Goal: Information Seeking & Learning: Find specific fact

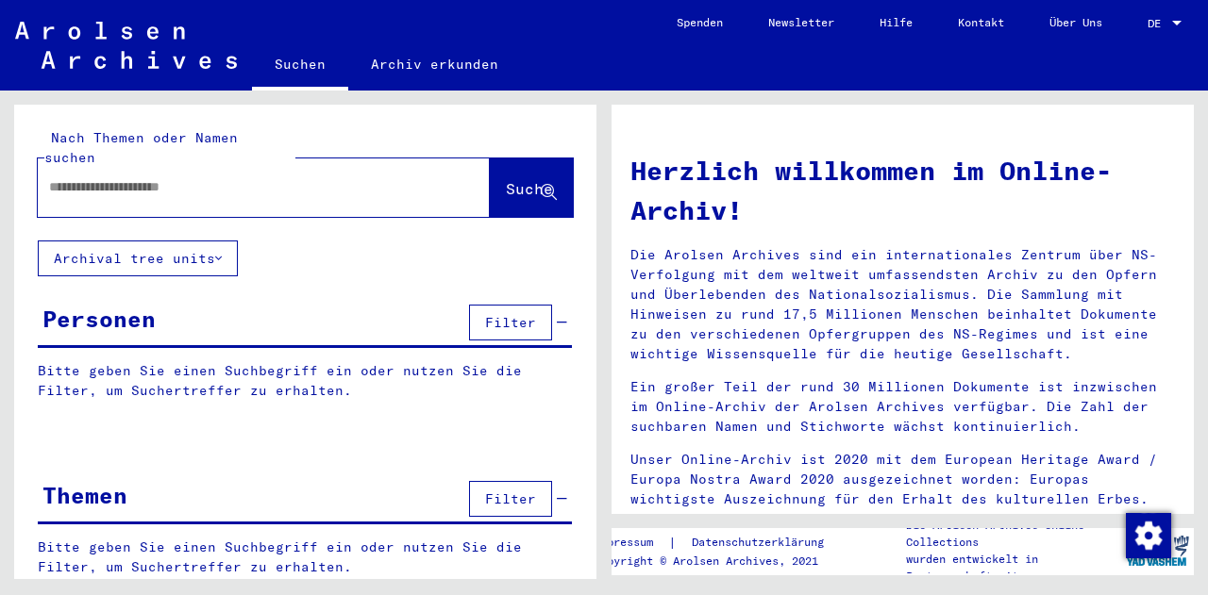
type input "*******"
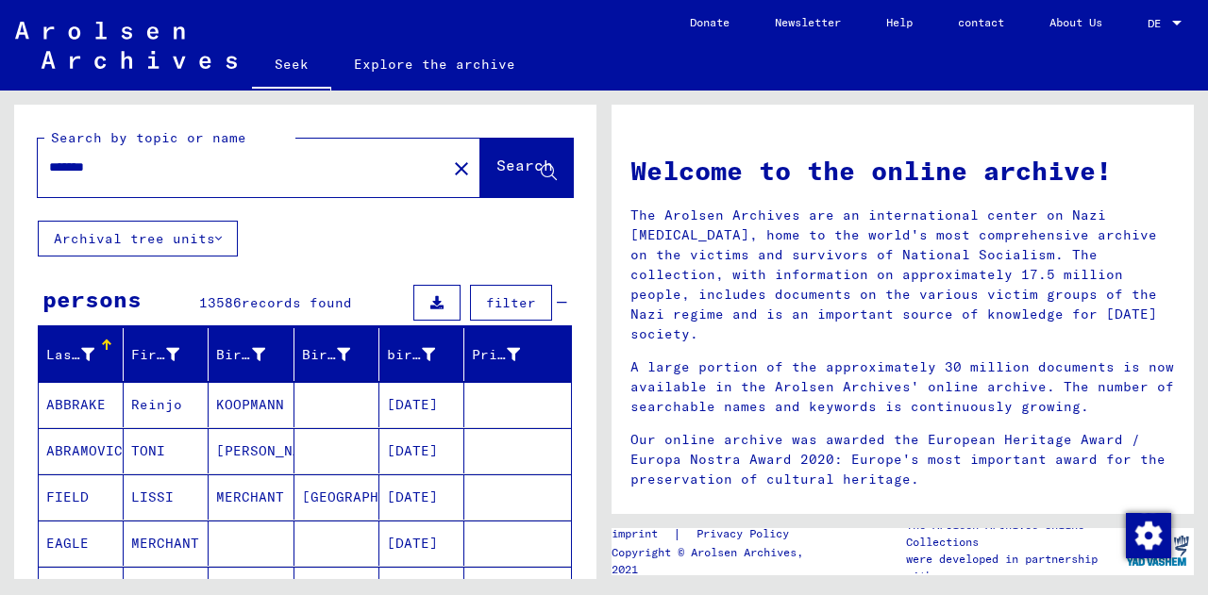
click at [215, 241] on icon at bounding box center [218, 238] width 7 height 13
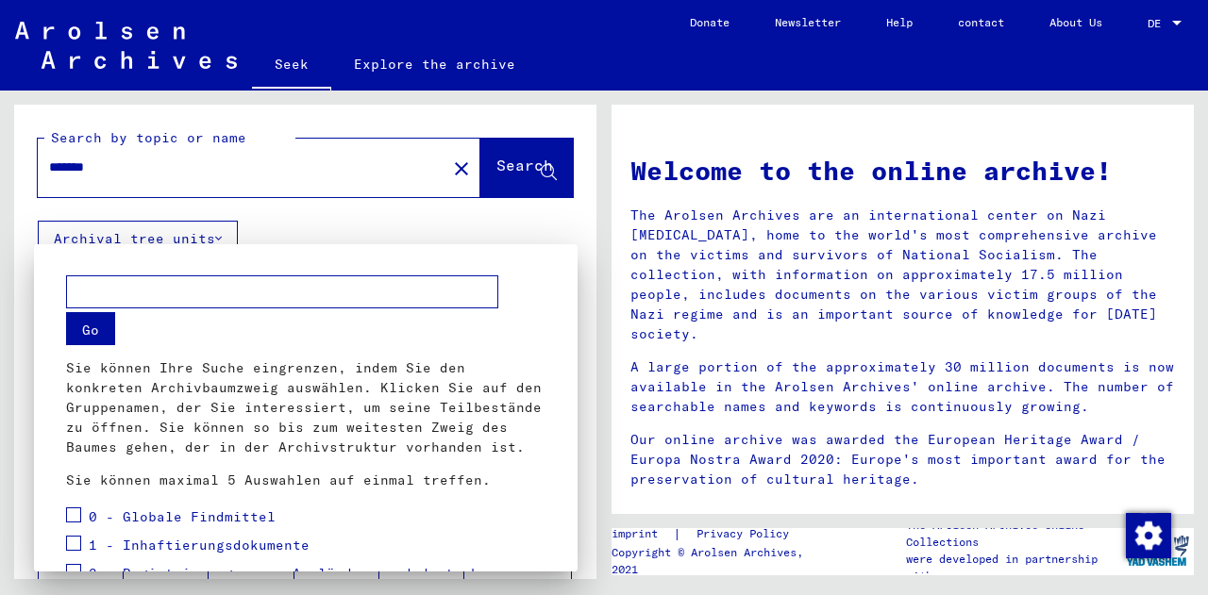
scroll to position [345, 0]
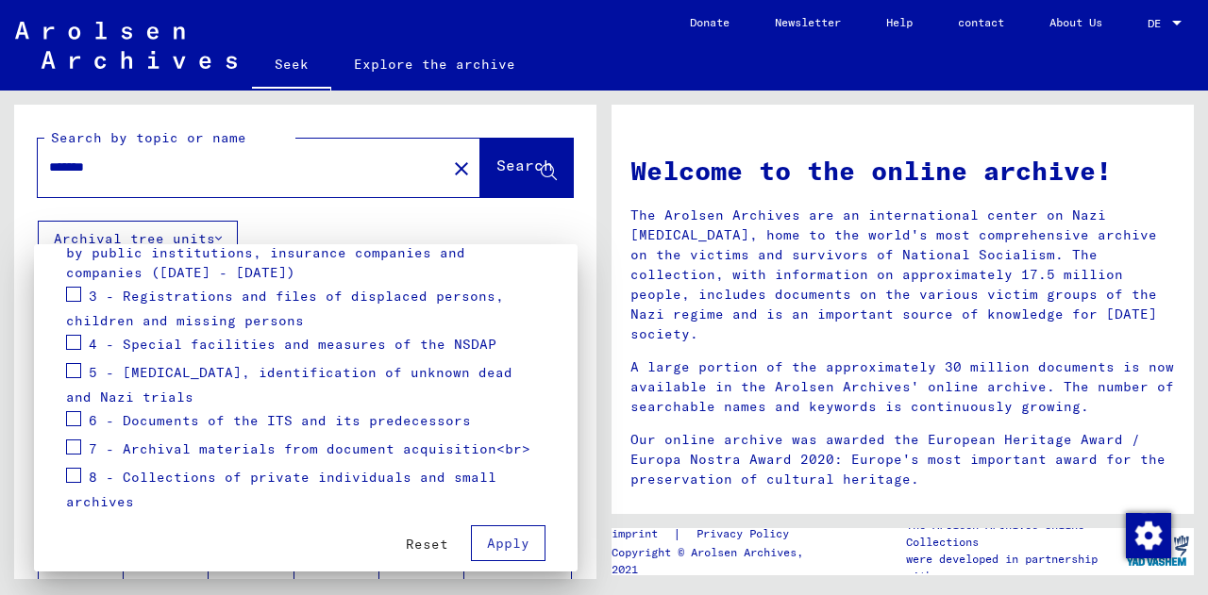
click at [423, 542] on font "Reset" at bounding box center [427, 544] width 42 height 17
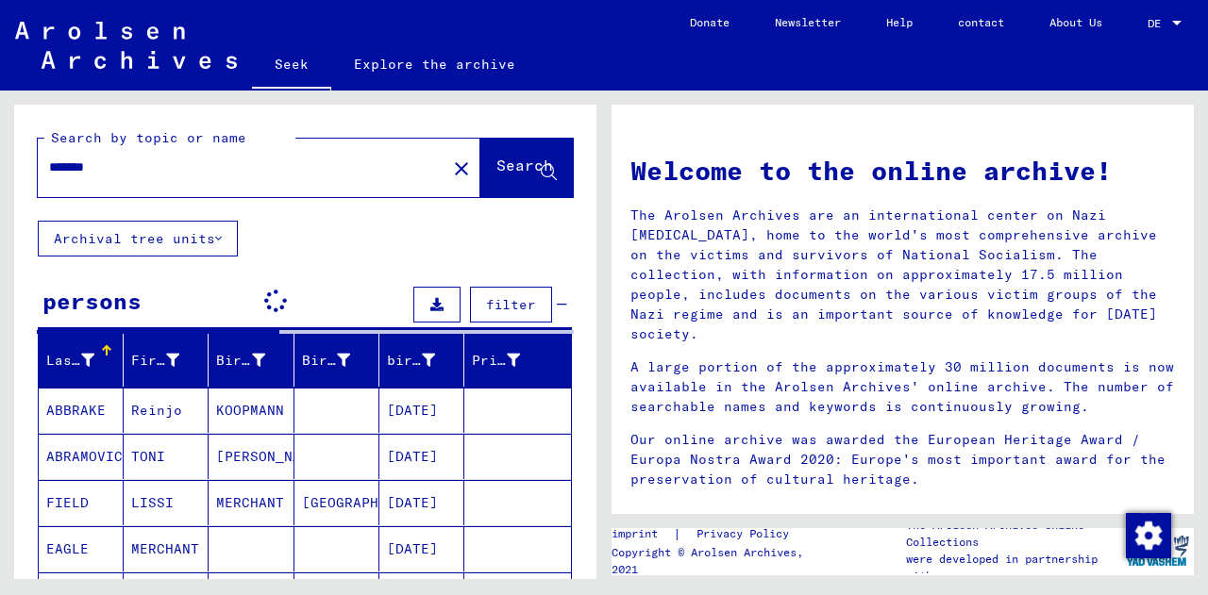
click at [216, 235] on button "Archival tree units" at bounding box center [138, 239] width 200 height 36
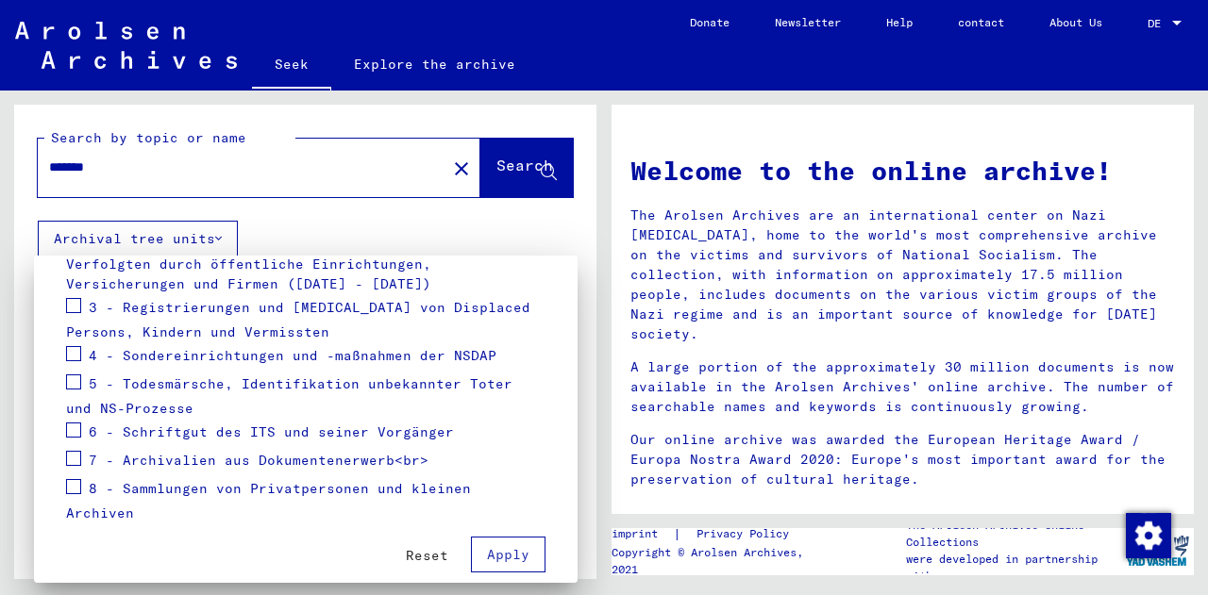
click at [196, 303] on span "3 - Registrierungen und [MEDICAL_DATA] von Displaced Persons, Kindern und Vermi…" at bounding box center [298, 320] width 464 height 42
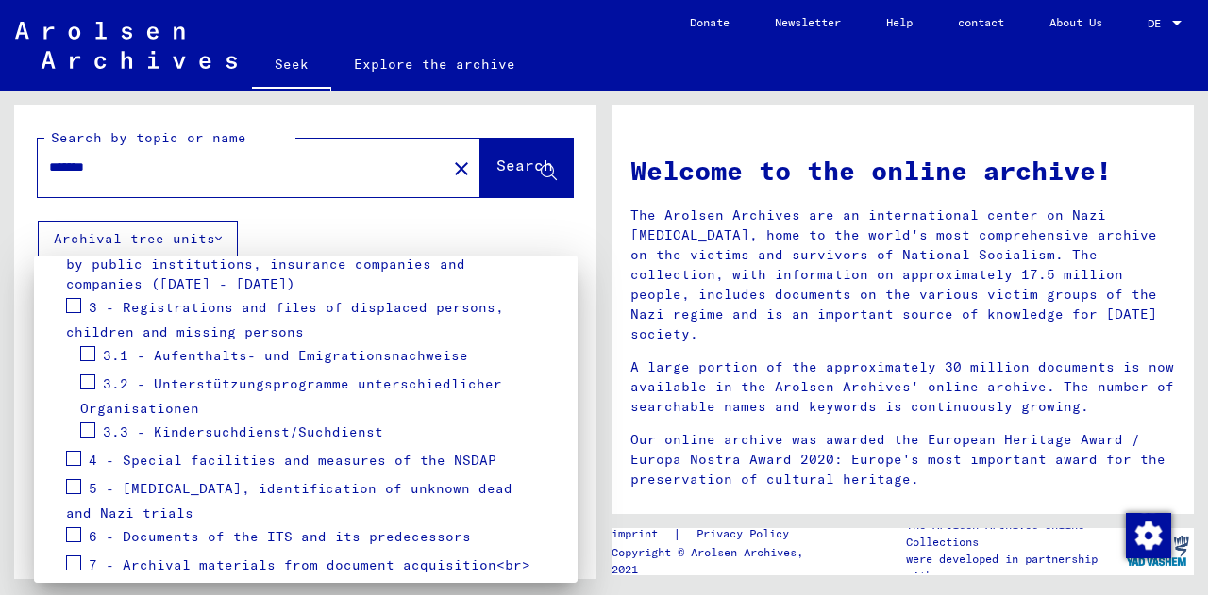
click at [204, 380] on span "3.2 - Unterstützungsprogramme unterschiedlicher Organisationen" at bounding box center [291, 397] width 422 height 42
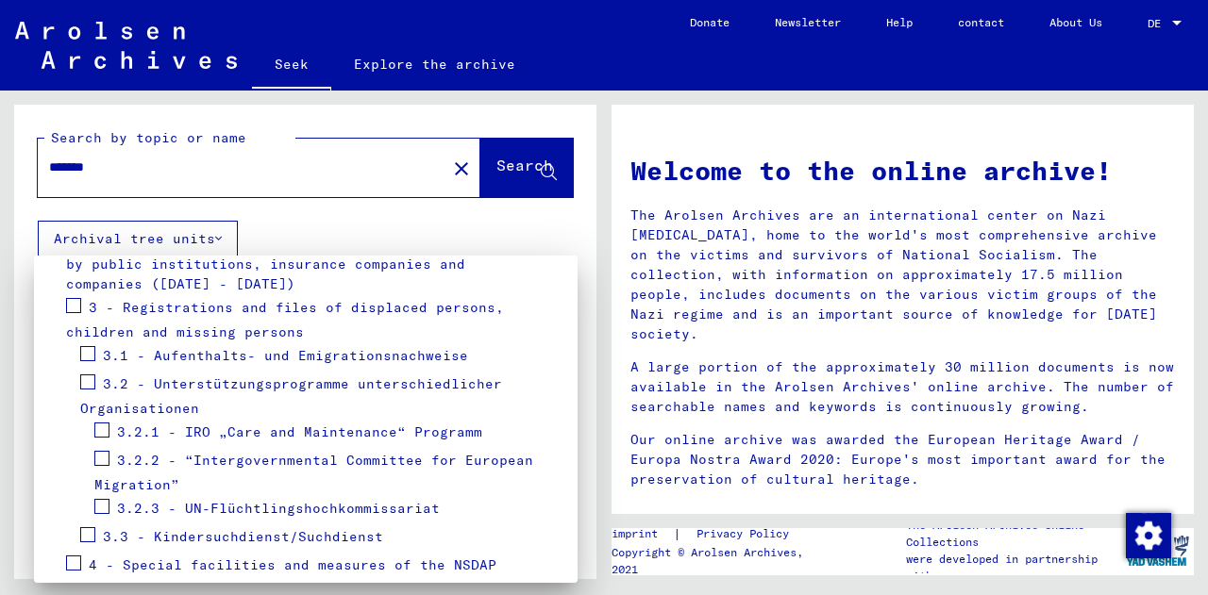
click at [194, 425] on span "3.2.1 - IRO „Care and Maintenance“ Programm" at bounding box center [299, 432] width 365 height 17
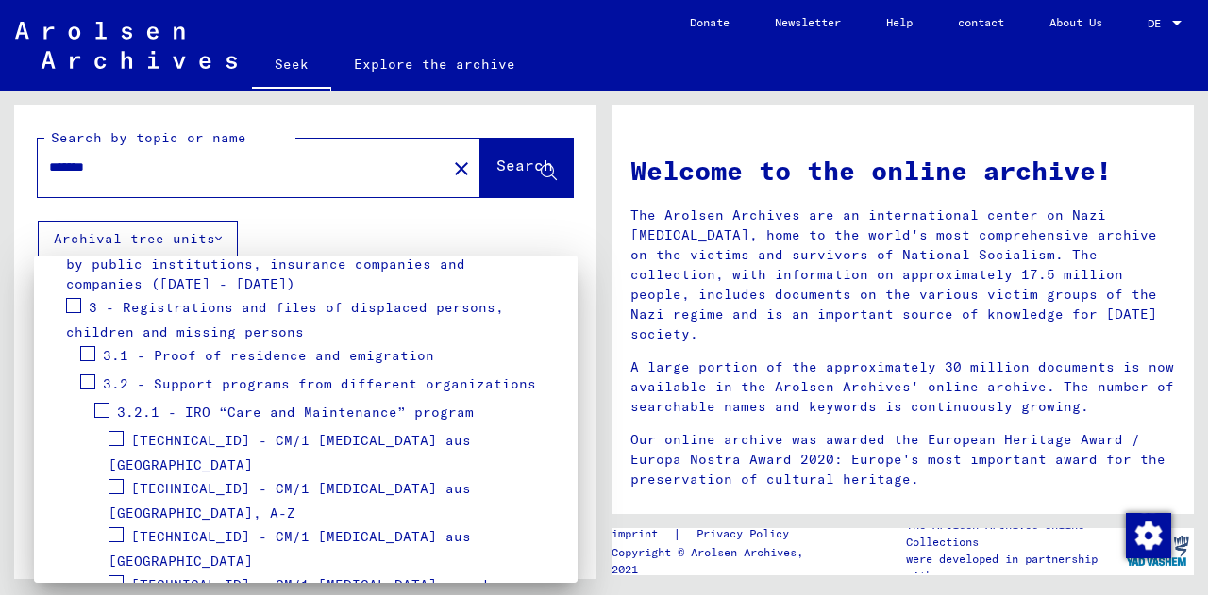
scroll to position [385, 0]
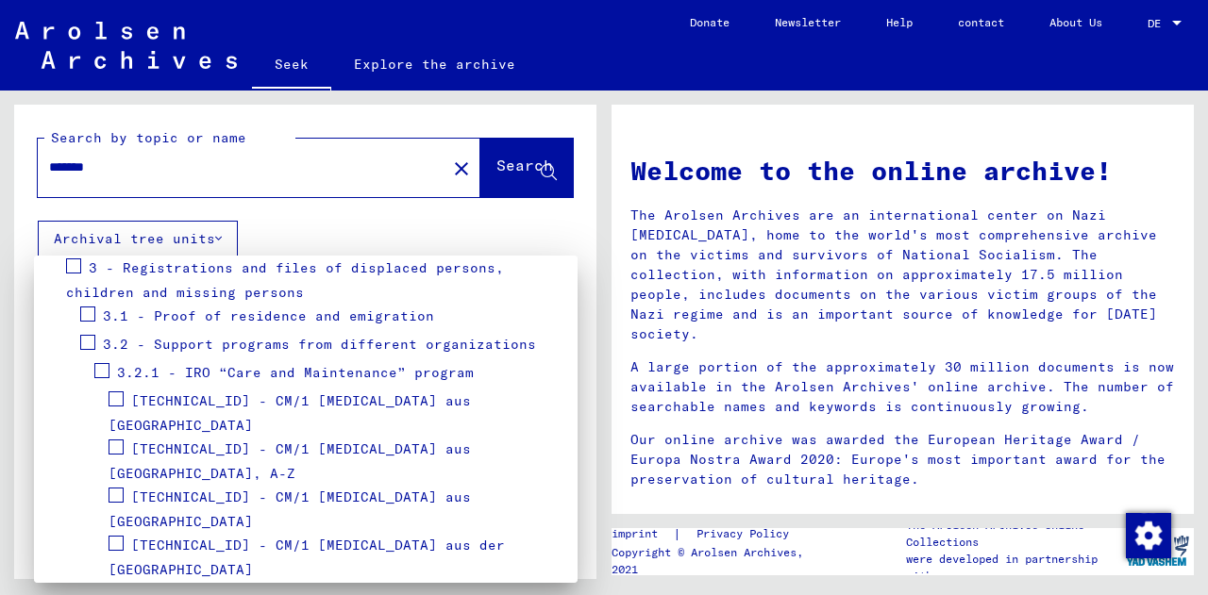
click at [119, 400] on span at bounding box center [116, 399] width 15 height 15
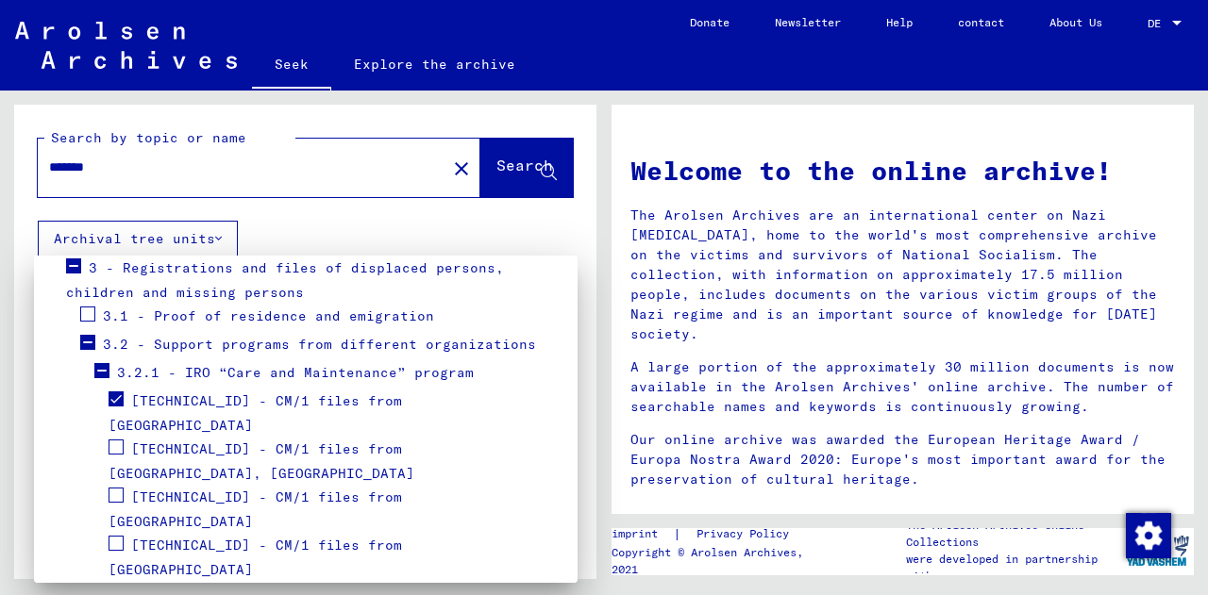
click at [118, 488] on span at bounding box center [116, 495] width 15 height 15
click at [118, 584] on span at bounding box center [116, 591] width 15 height 15
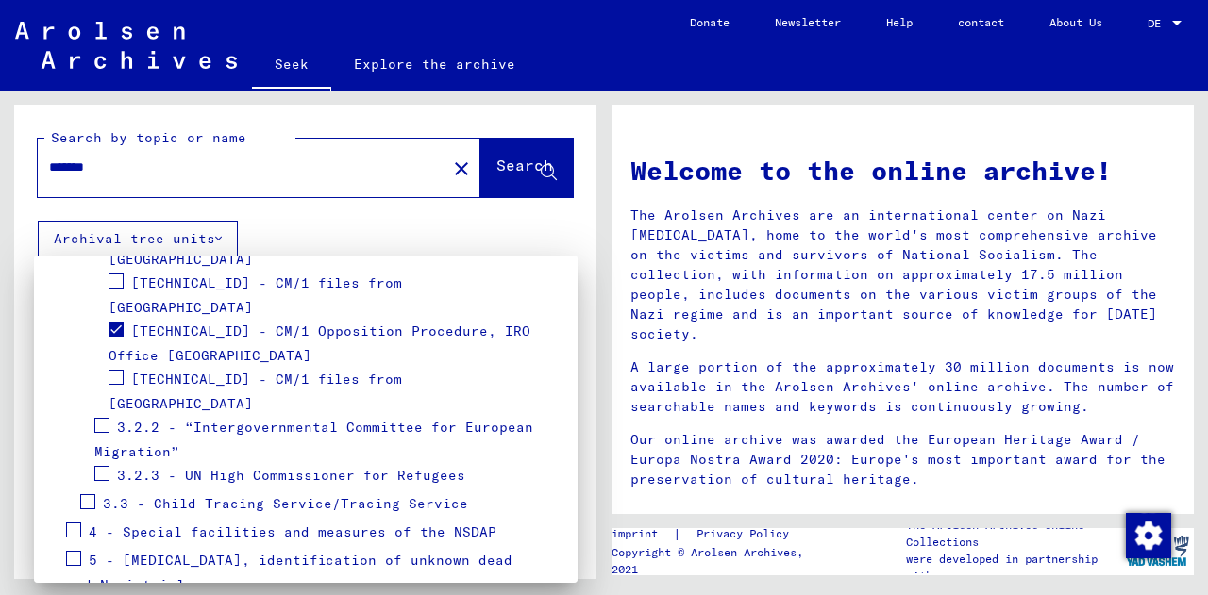
scroll to position [745, 0]
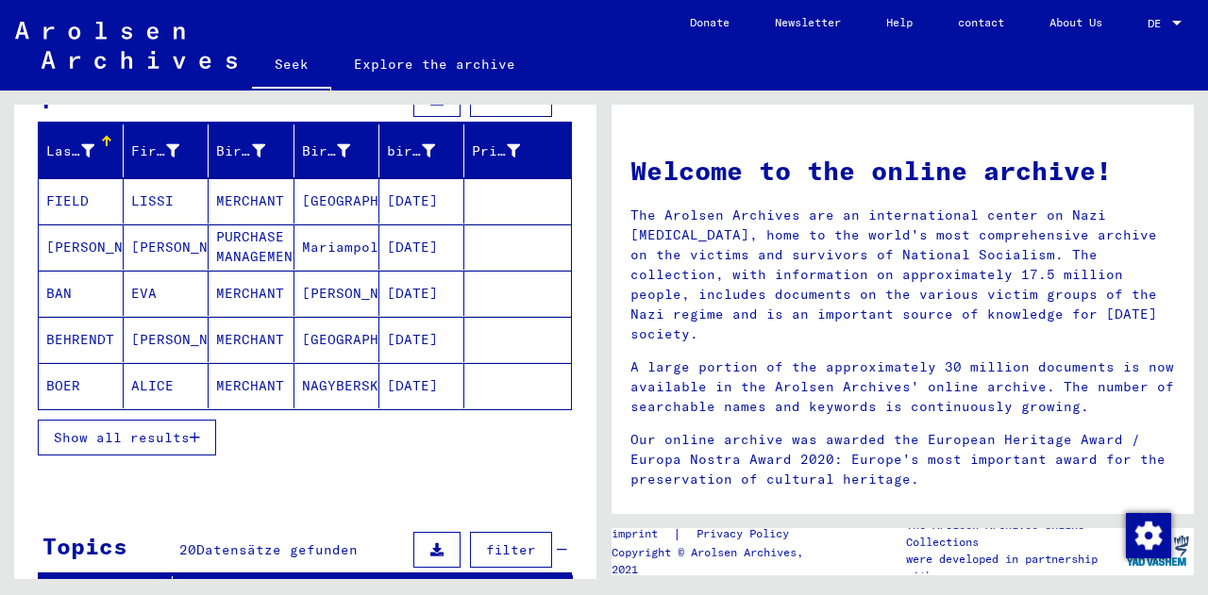
scroll to position [203, 0]
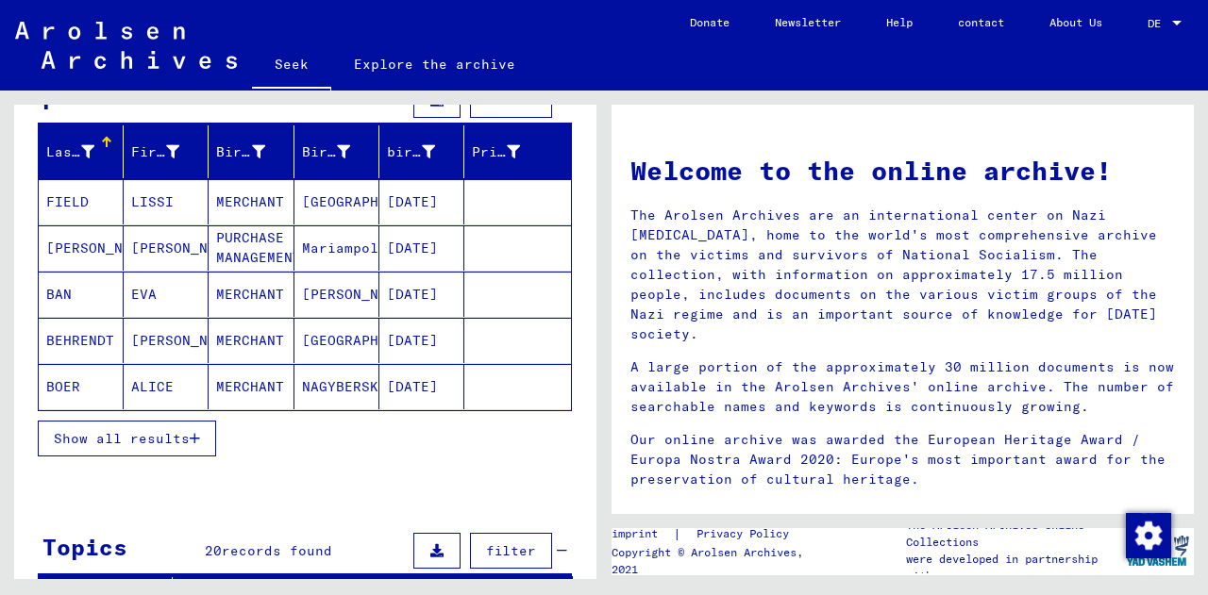
click at [120, 430] on font "Show all results" at bounding box center [122, 438] width 136 height 17
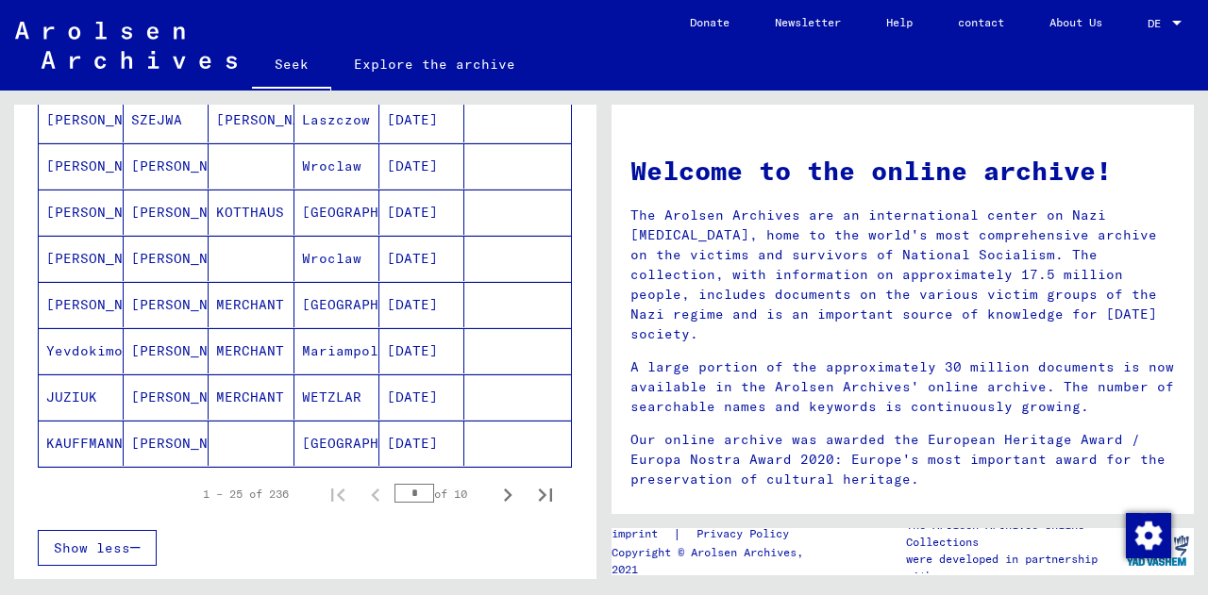
scroll to position [1072, 0]
click at [494, 491] on icon "Next page" at bounding box center [507, 494] width 26 height 26
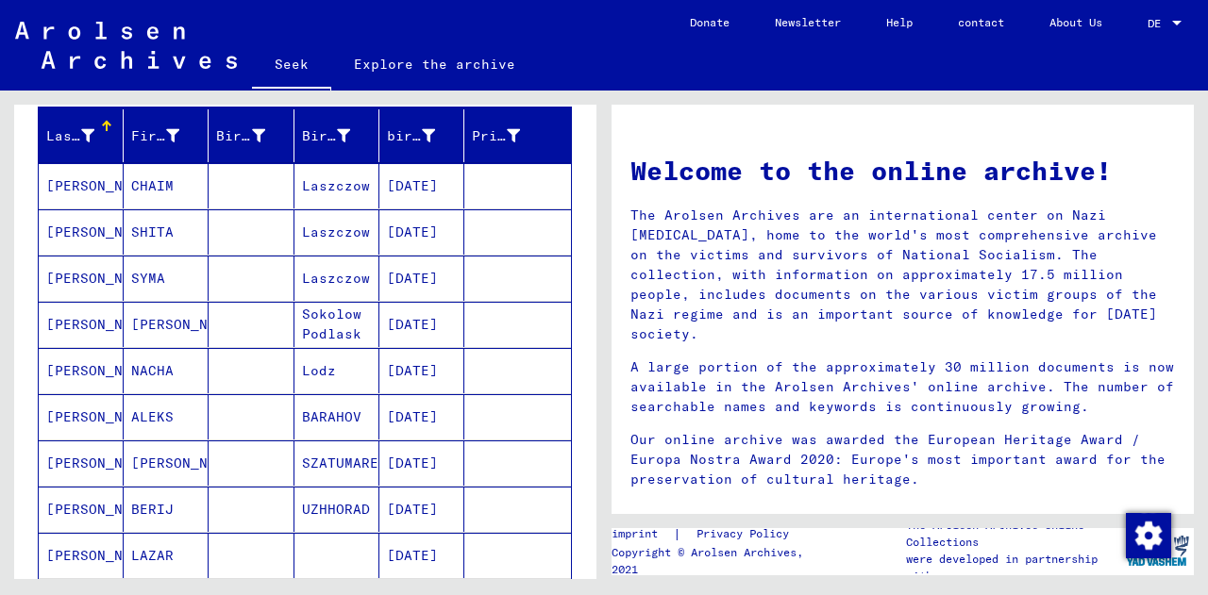
scroll to position [202, 0]
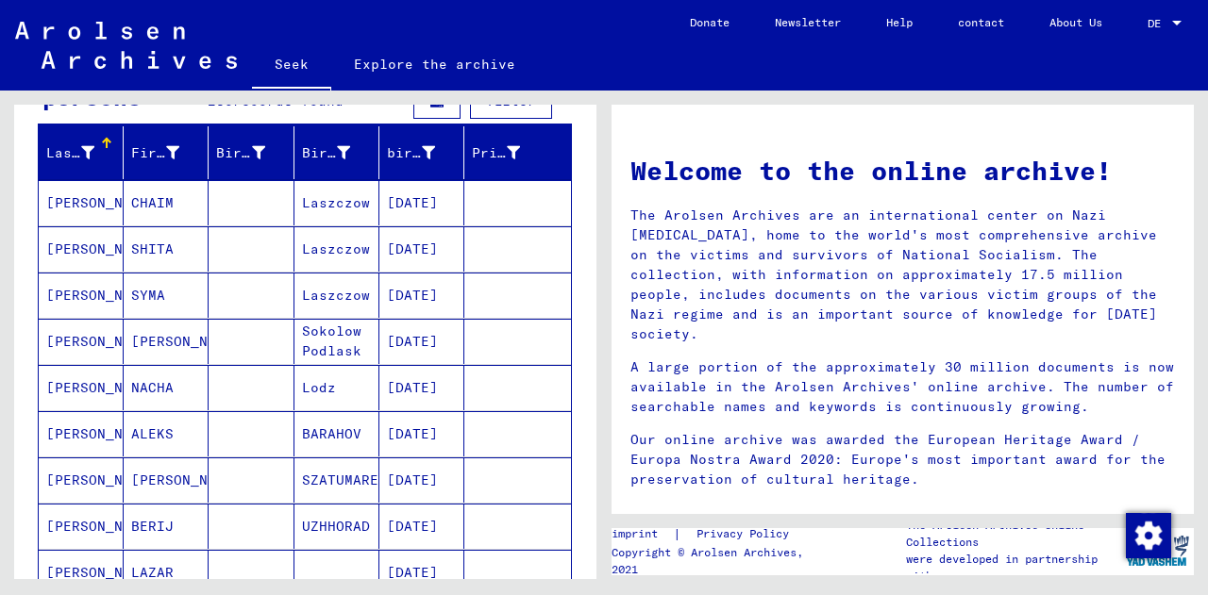
click at [144, 426] on font "ALEKS" at bounding box center [152, 434] width 42 height 17
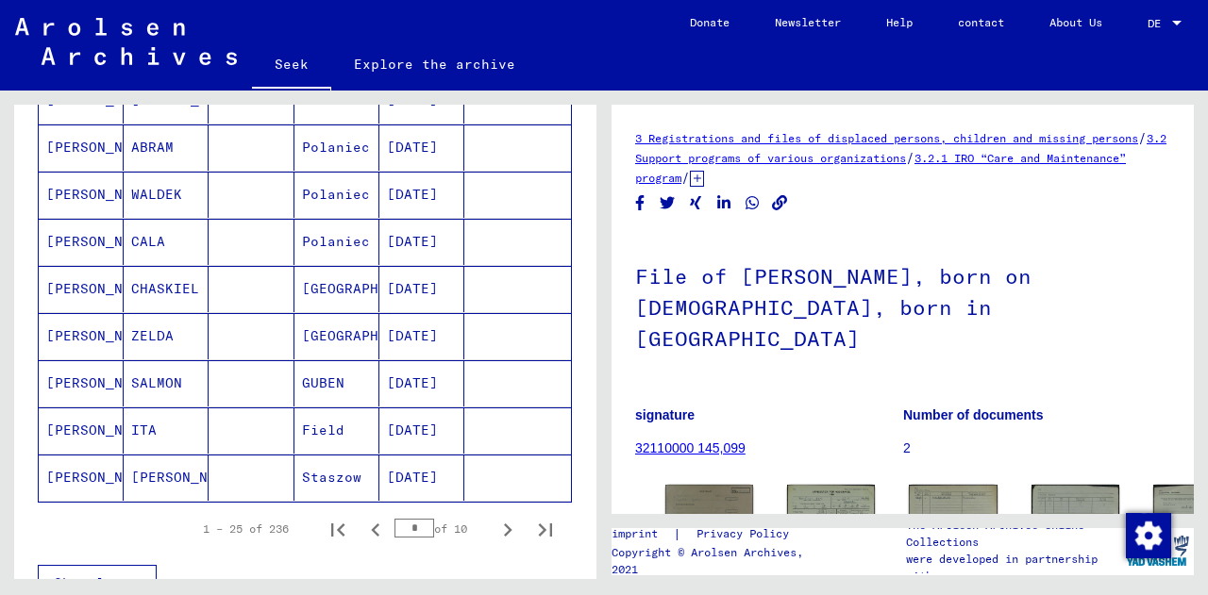
scroll to position [1066, 0]
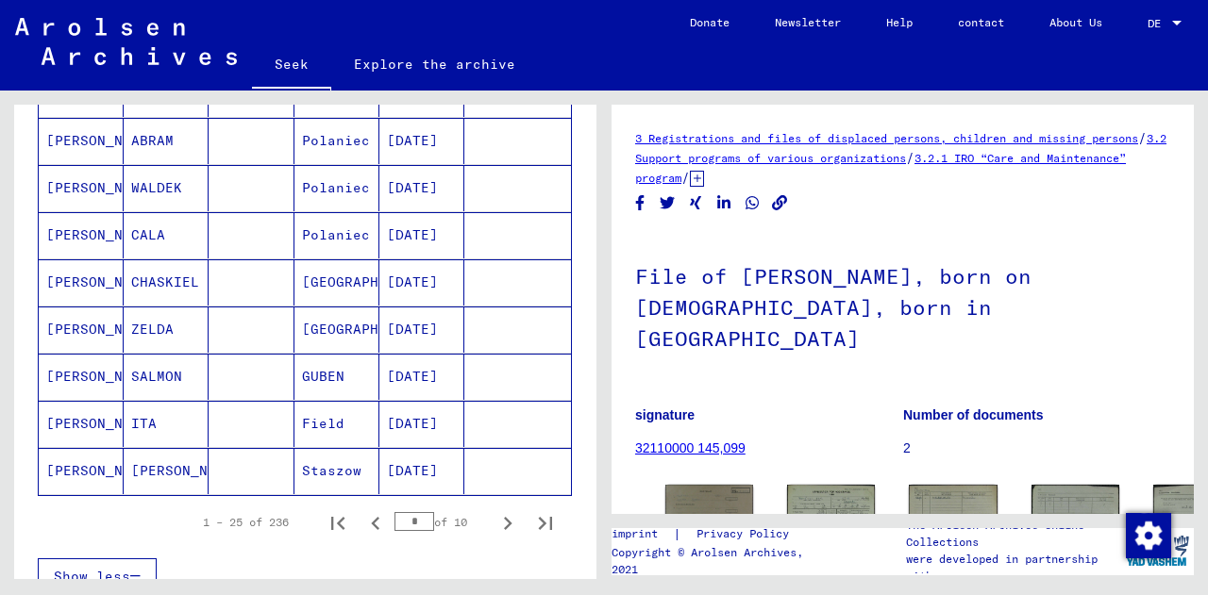
click at [494, 512] on icon "Next page" at bounding box center [507, 523] width 26 height 26
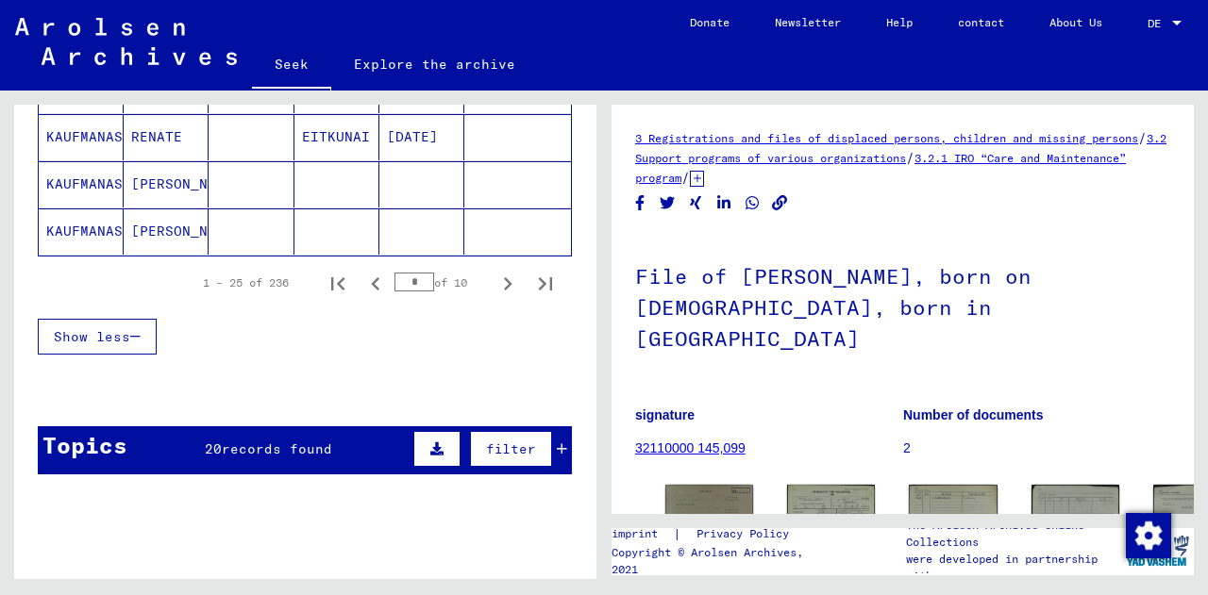
scroll to position [1314, 0]
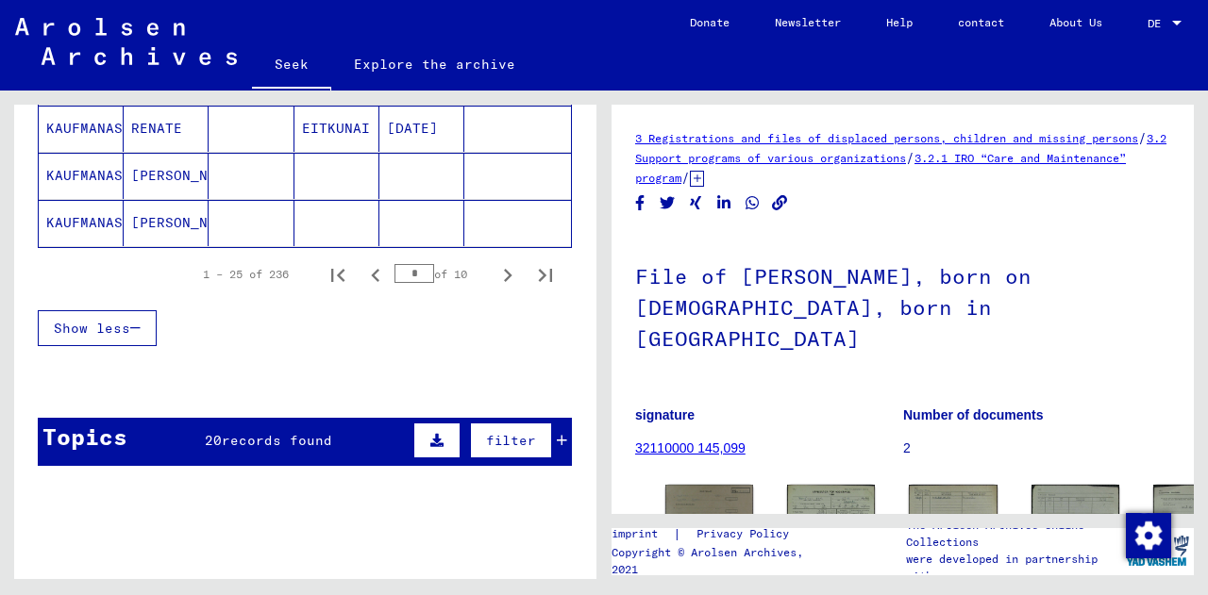
click at [494, 268] on icon "Next page" at bounding box center [507, 275] width 26 height 26
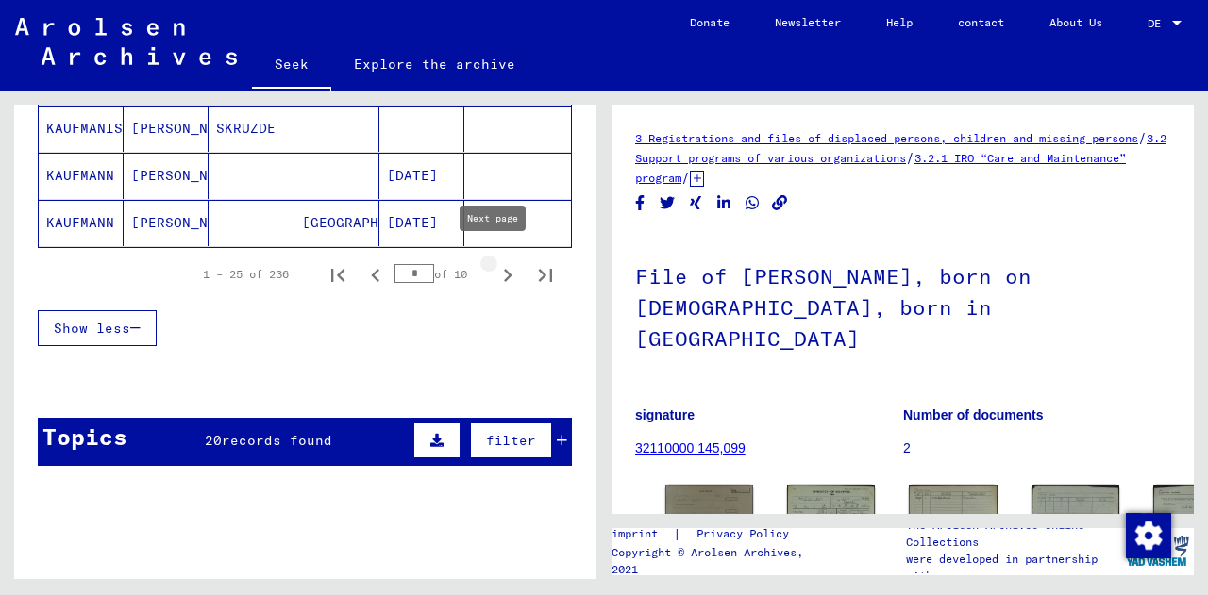
type input "*"
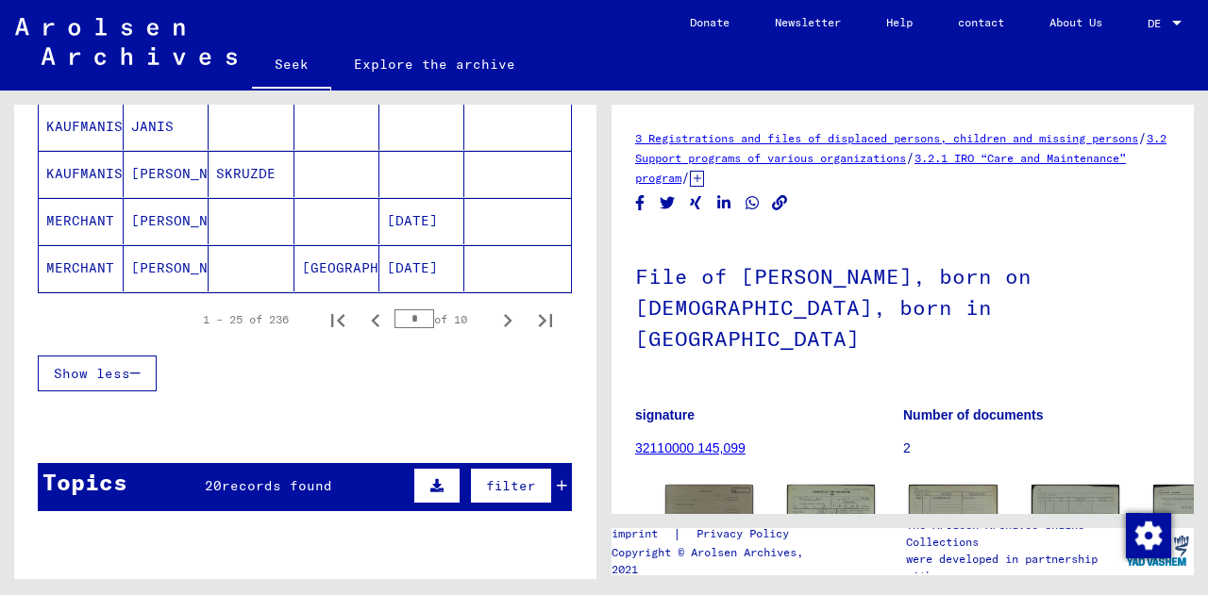
click at [162, 259] on font "[PERSON_NAME]" at bounding box center [186, 267] width 110 height 17
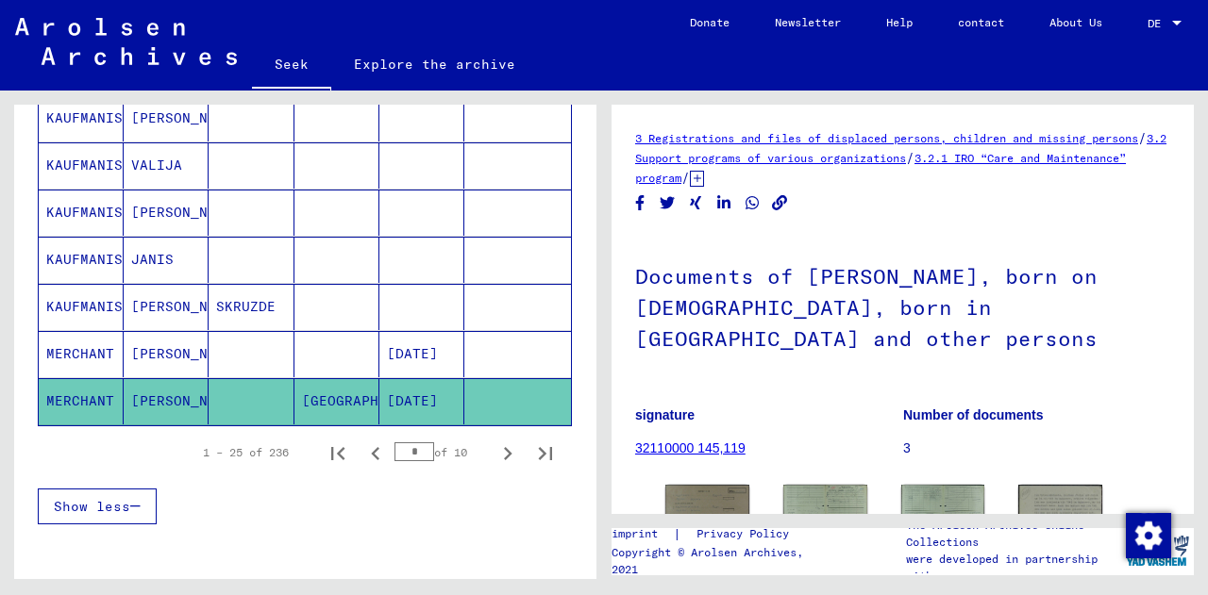
scroll to position [1131, 0]
